Goal: Navigation & Orientation: Find specific page/section

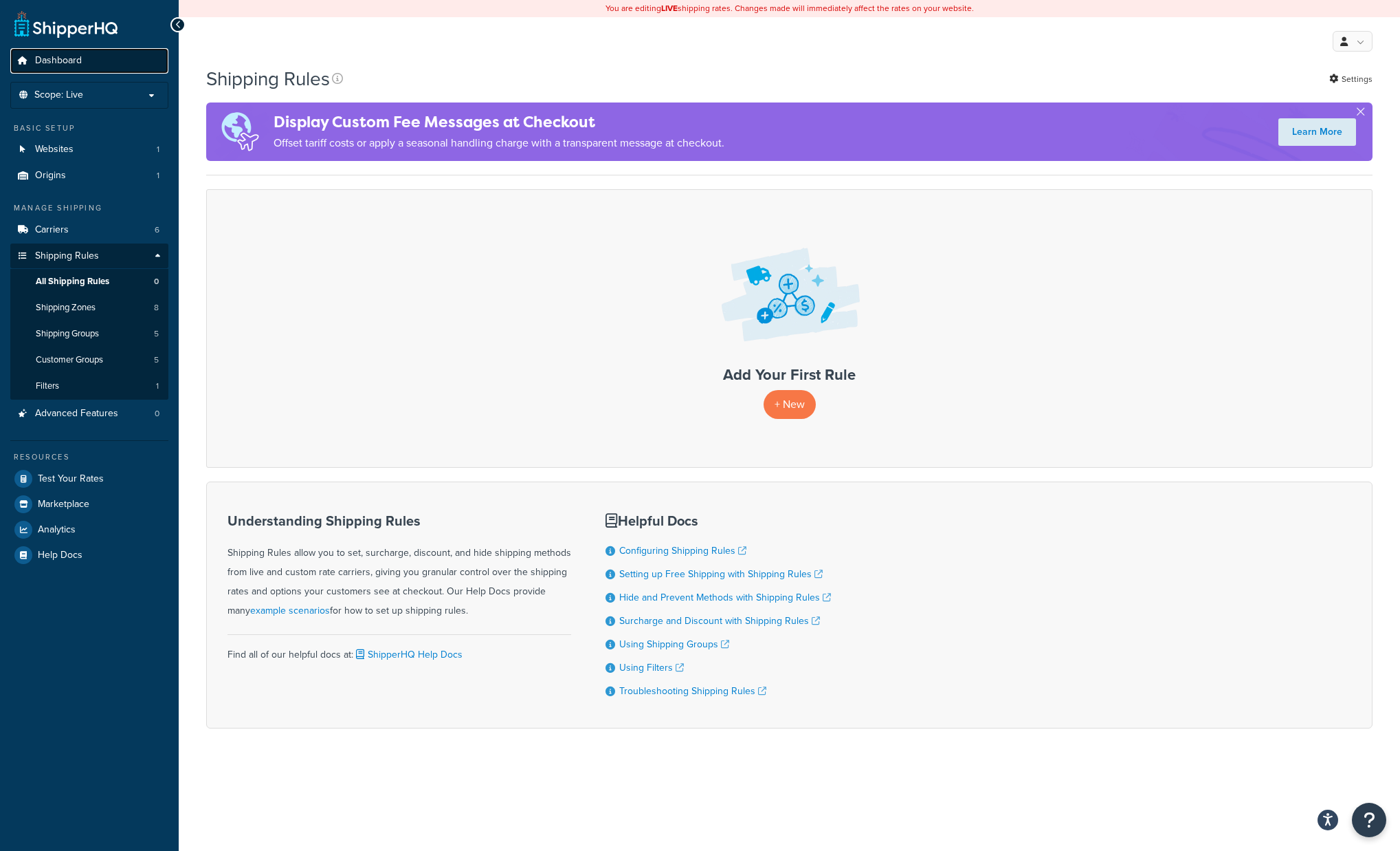
click at [67, 55] on span "Dashboard" at bounding box center [58, 61] width 47 height 11
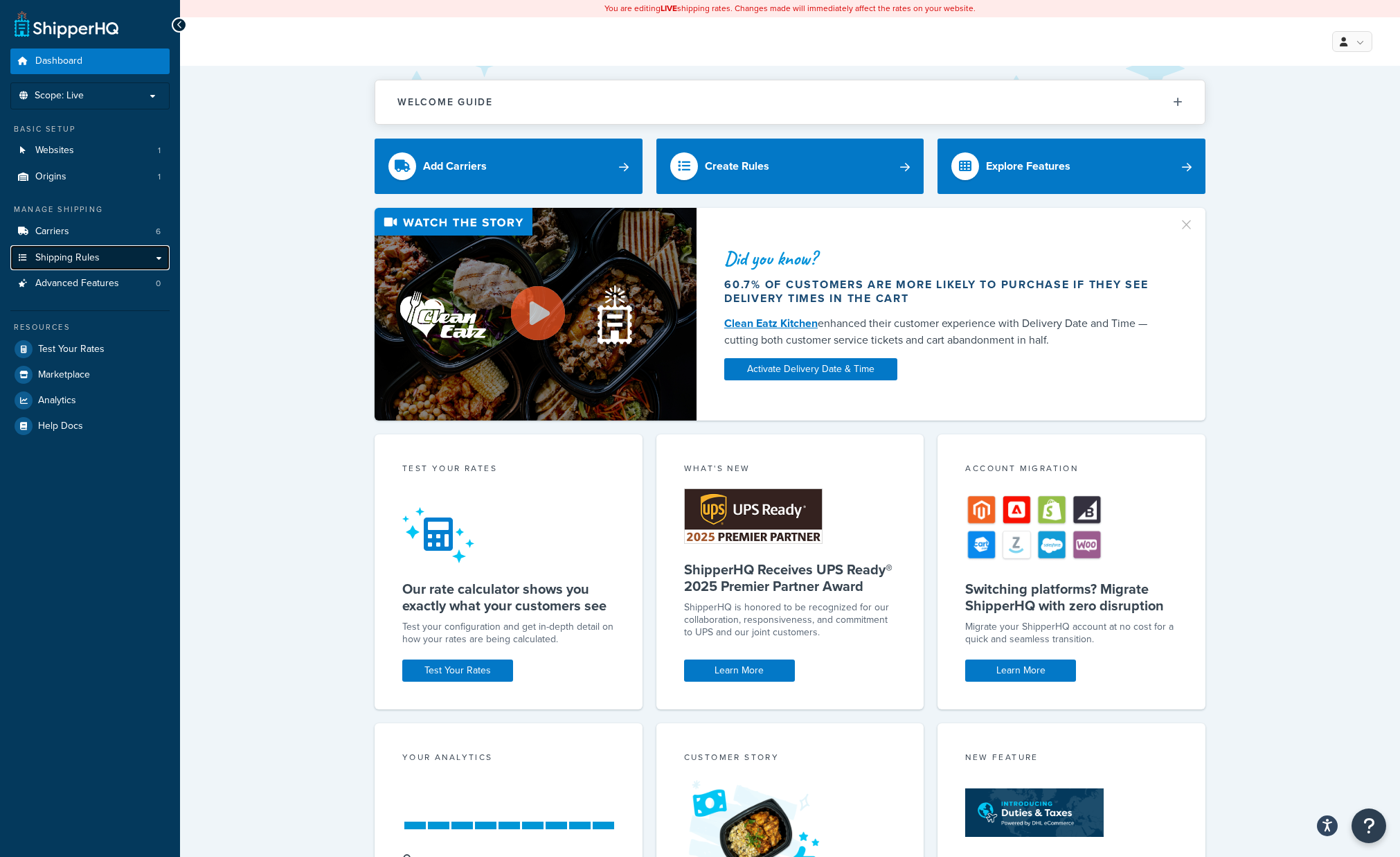
click at [59, 252] on span "Shipping Rules" at bounding box center [67, 258] width 65 height 12
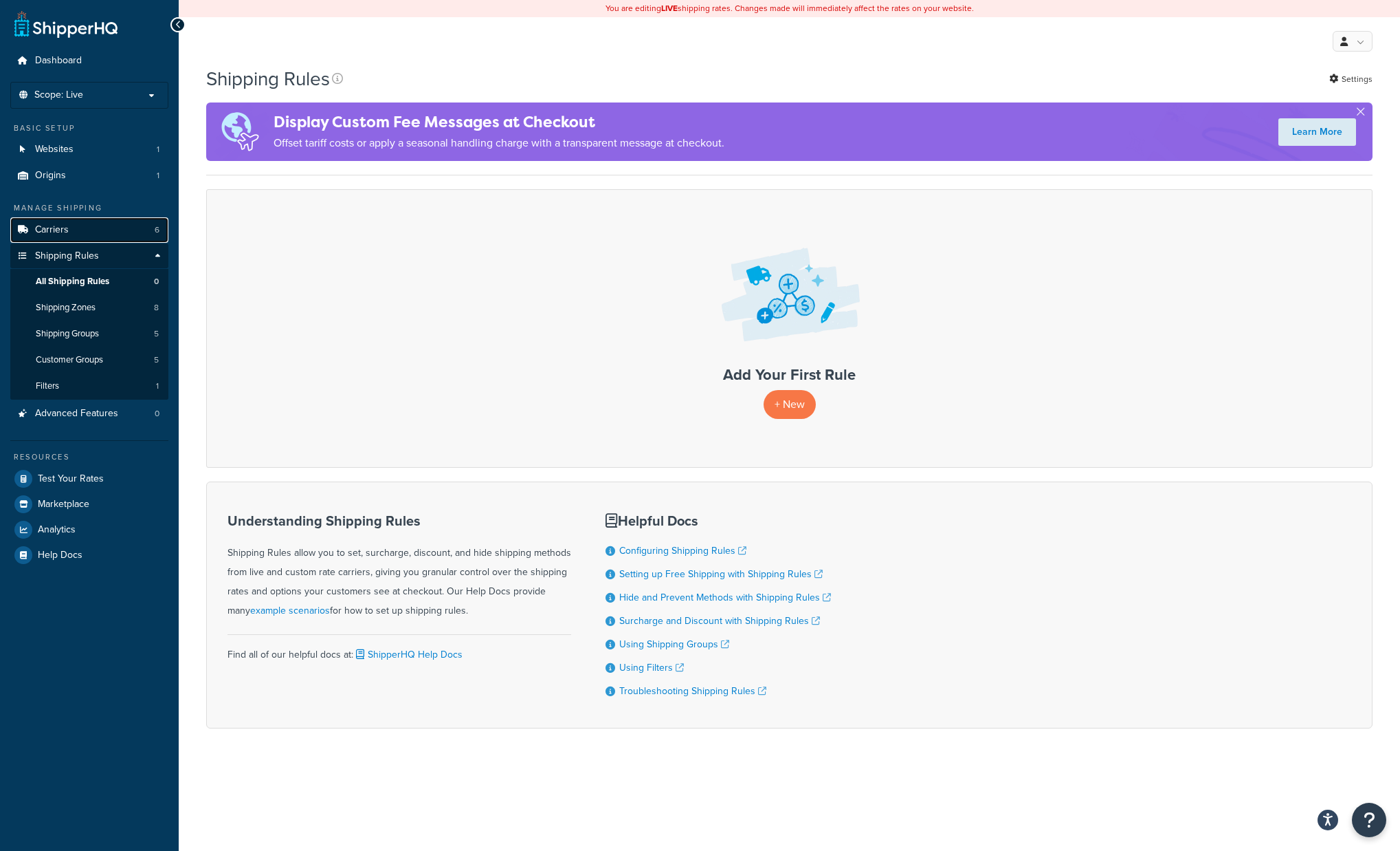
click at [65, 228] on span "Carriers" at bounding box center [52, 229] width 33 height 11
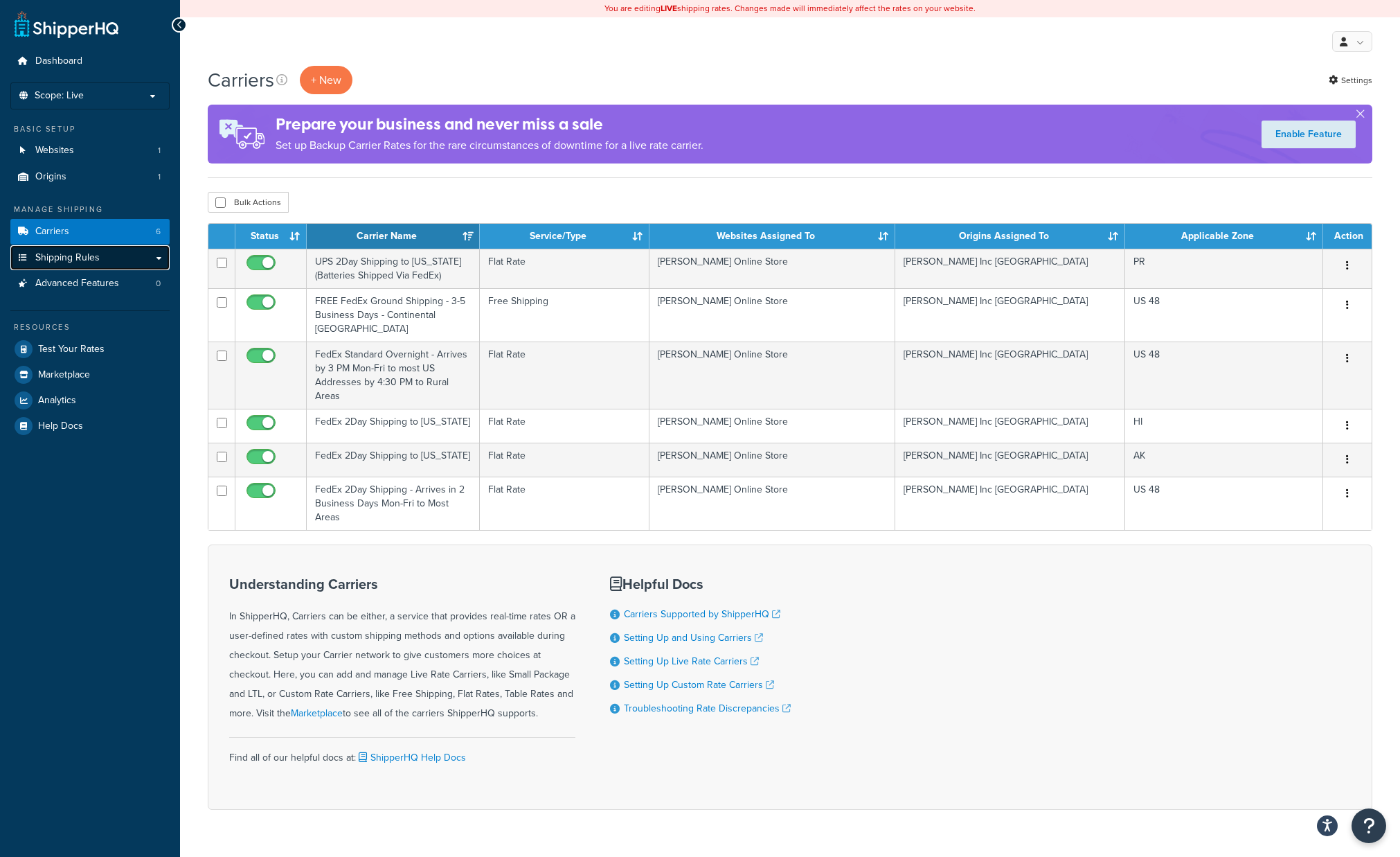
click at [95, 255] on span "Shipping Rules" at bounding box center [67, 258] width 65 height 12
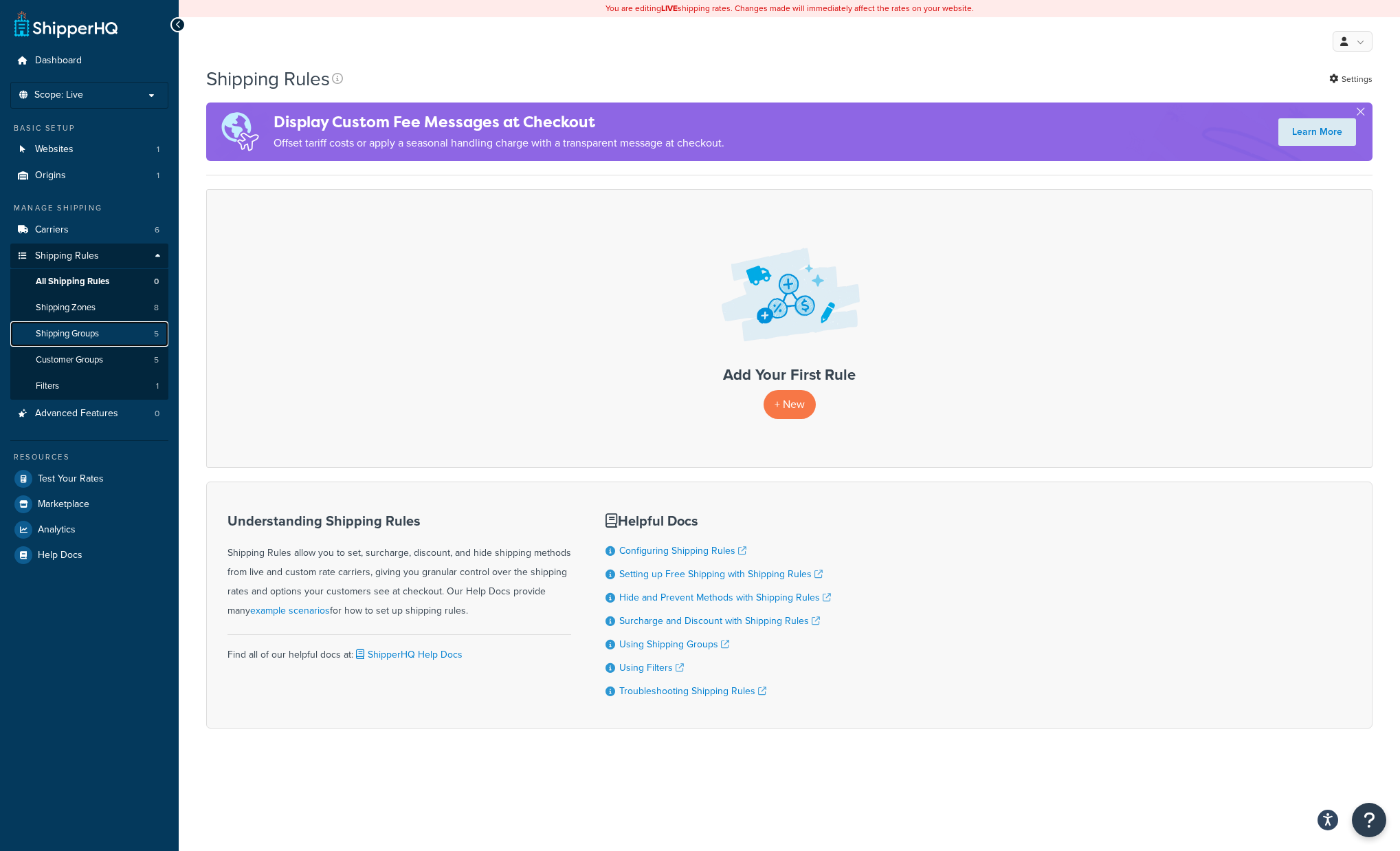
click at [66, 332] on span "Shipping Groups" at bounding box center [67, 334] width 63 height 11
